Goal: Task Accomplishment & Management: Manage account settings

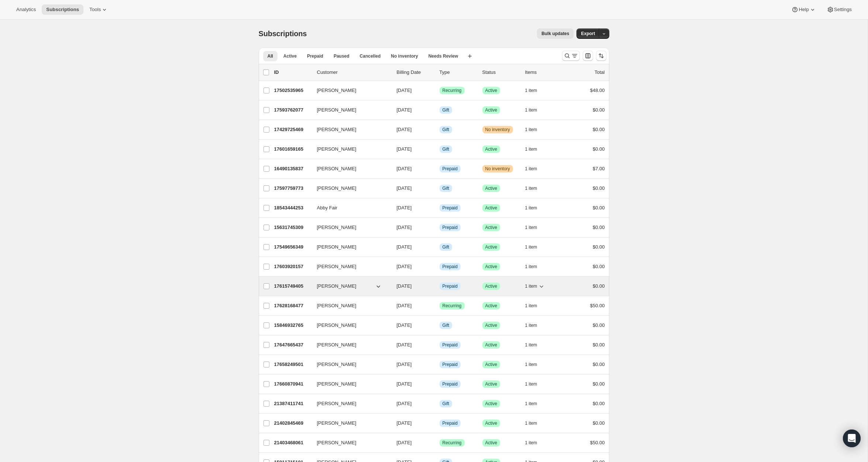
click at [297, 284] on p "17615749405" at bounding box center [292, 285] width 37 height 7
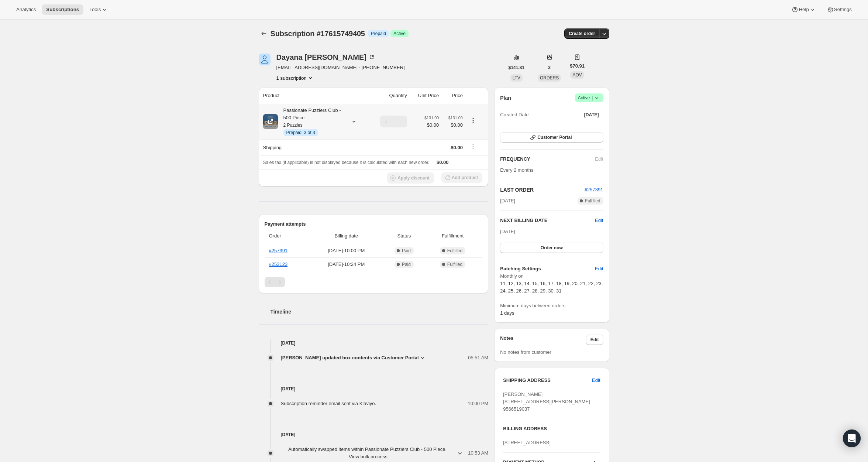
click at [332, 107] on div "Passionate Puzzlers Club - 500 Piece 2 Puzzles Info Prepaid: 3 of 3" at bounding box center [311, 122] width 66 height 30
click at [182, 147] on div "Subscription #17615749405. This page is ready Subscription #17615749405 Info Pr…" at bounding box center [433, 312] width 867 height 584
click at [278, 248] on link "#257391" at bounding box center [278, 251] width 19 height 6
click at [306, 133] on span "Prepaid: 3 of 3" at bounding box center [300, 133] width 29 height 6
click at [179, 139] on div "Subscription #17615749405. This page is ready Subscription #17615749405 Info Pr…" at bounding box center [433, 312] width 867 height 584
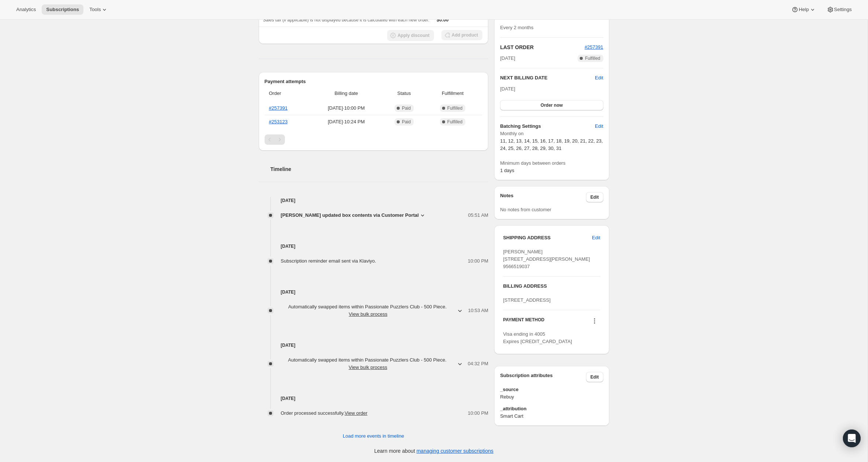
scroll to position [155, 0]
